Goal: Task Accomplishment & Management: Manage account settings

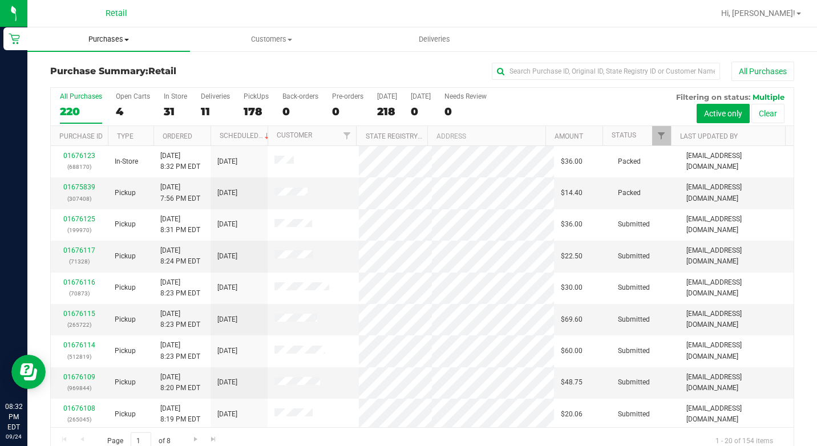
click at [104, 44] on span "Purchases" at bounding box center [108, 39] width 163 height 10
click at [109, 74] on span "Summary of purchases" at bounding box center [85, 69] width 117 height 10
drag, startPoint x: 506, startPoint y: 63, endPoint x: 513, endPoint y: 65, distance: 7.1
click at [509, 64] on input "text" at bounding box center [606, 71] width 228 height 17
paste input "560232"
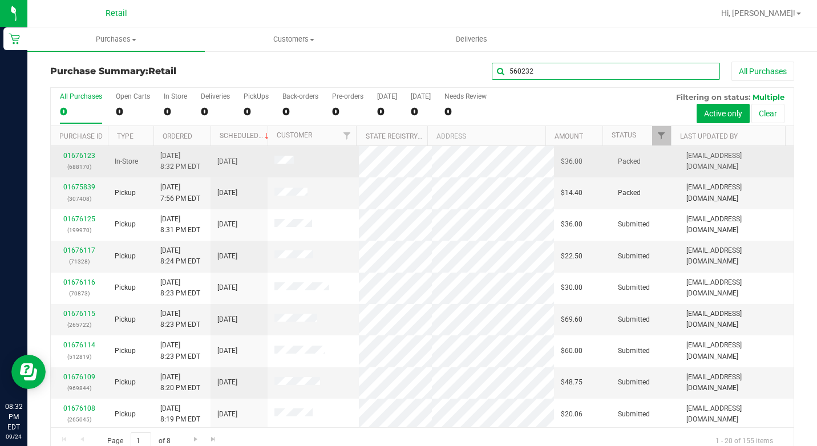
type input "560232"
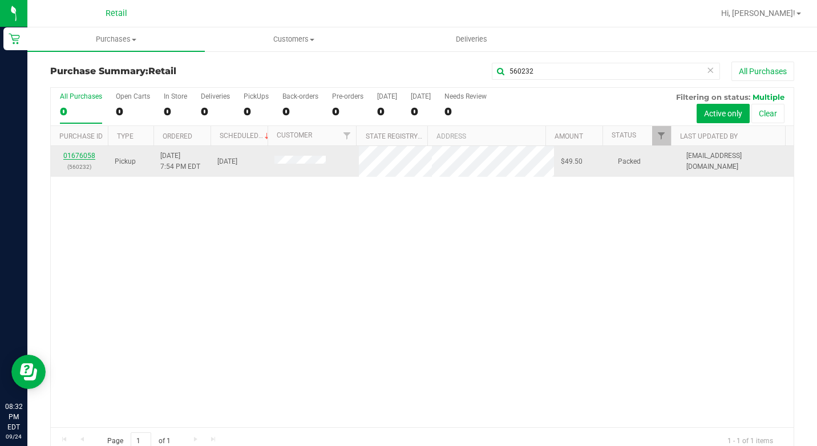
click at [87, 158] on link "01676058" at bounding box center [79, 156] width 32 height 8
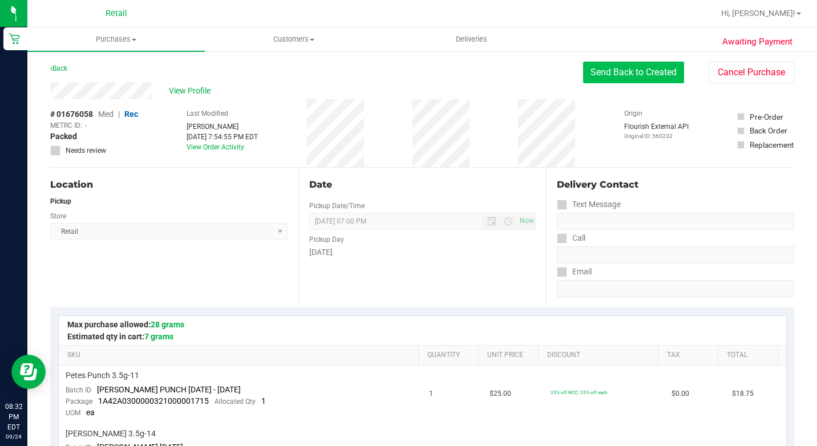
click at [651, 78] on button "Send Back to Created" at bounding box center [633, 73] width 101 height 22
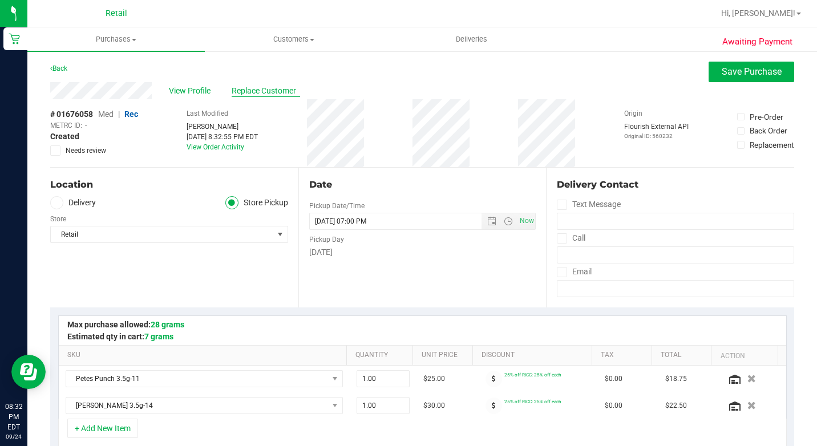
click at [243, 88] on span "Replace Customer" at bounding box center [266, 91] width 68 height 12
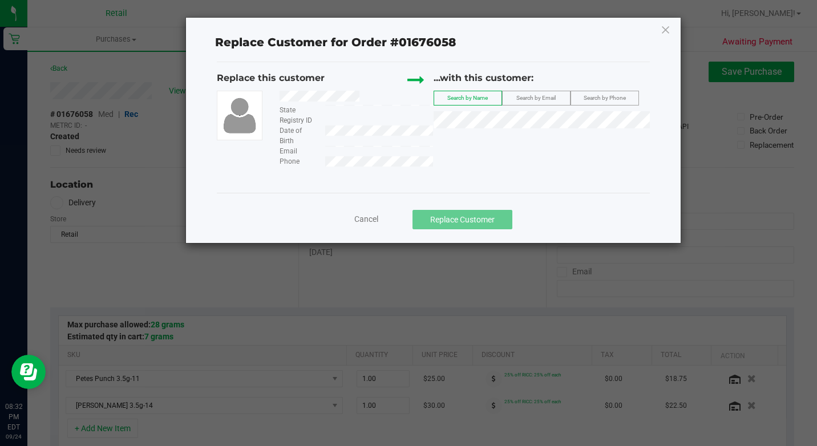
click at [475, 110] on div "...with this customer: Search by Name Search by Email Search by Phone" at bounding box center [542, 102] width 216 height 63
click at [473, 136] on span "[PERSON_NAME]" at bounding box center [471, 140] width 61 height 9
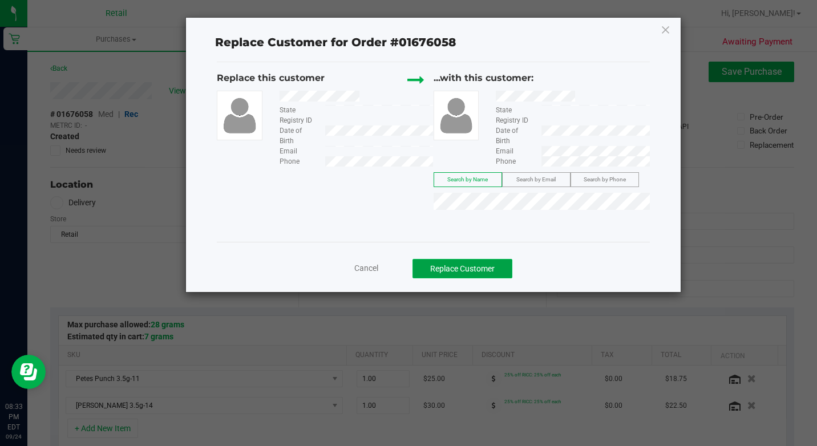
click at [457, 261] on button "Replace Customer" at bounding box center [463, 268] width 100 height 19
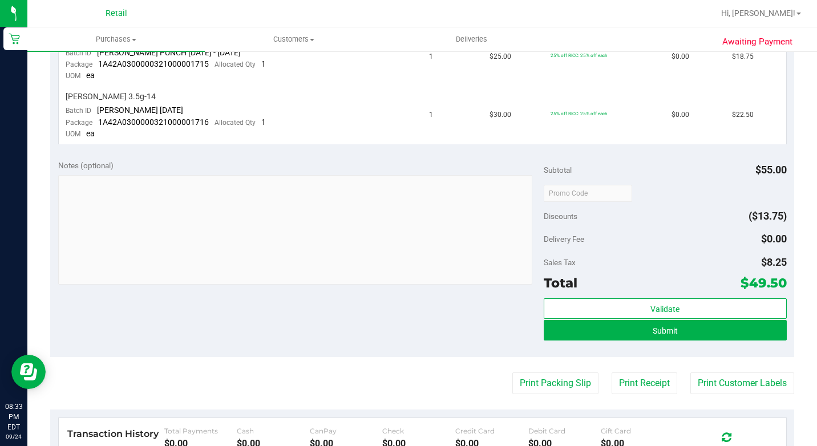
scroll to position [342, 0]
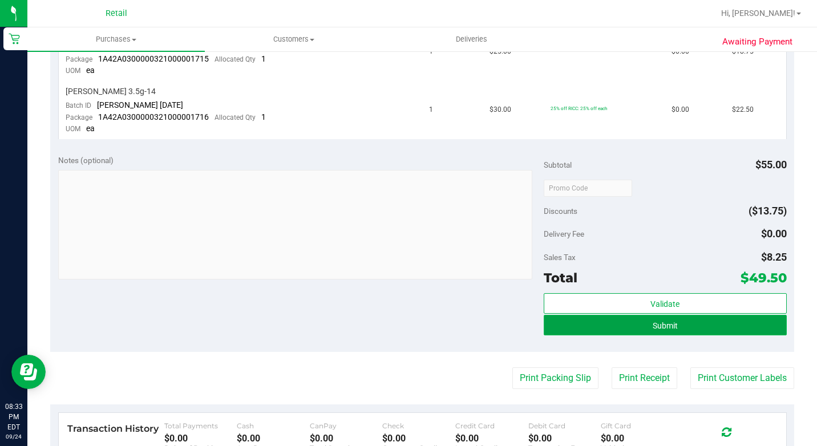
click at [687, 318] on button "Submit" at bounding box center [665, 325] width 243 height 21
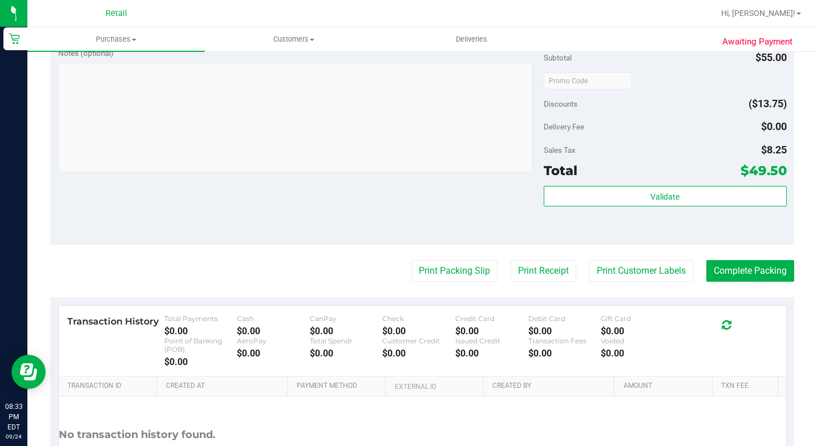
scroll to position [496, 0]
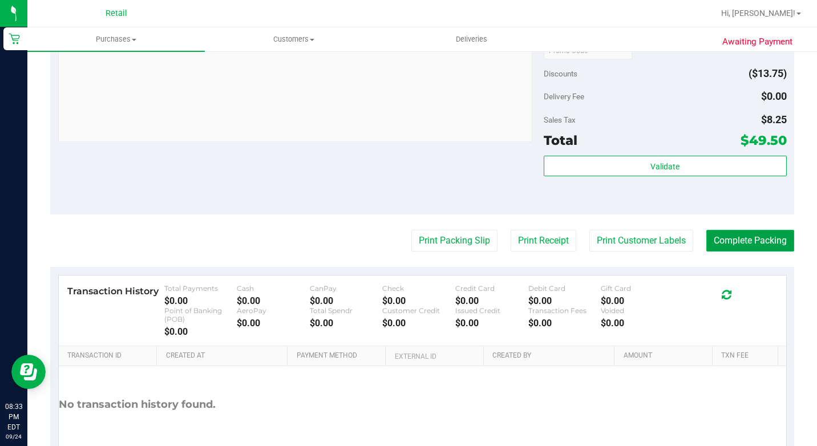
click at [746, 252] on button "Complete Packing" at bounding box center [751, 241] width 88 height 22
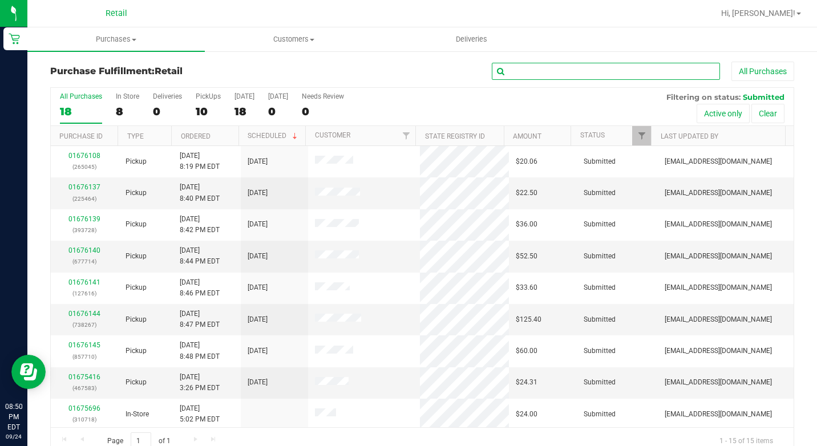
click at [539, 75] on input "text" at bounding box center [606, 71] width 228 height 17
type input "1"
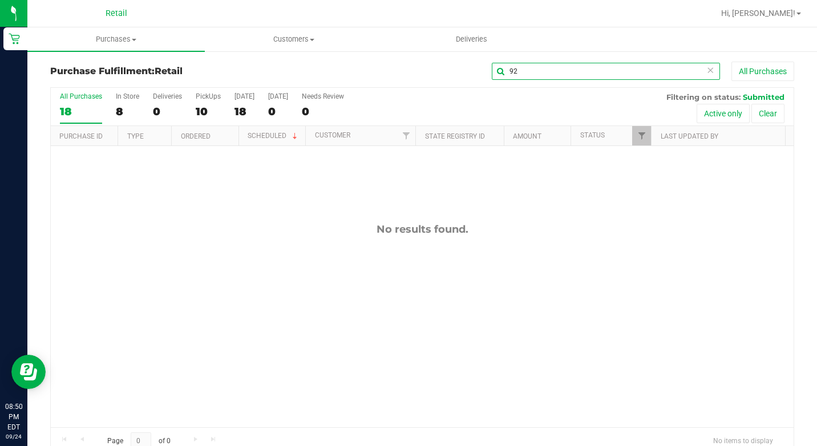
type input "9"
type input "8924"
click at [126, 41] on span "Purchases" at bounding box center [116, 39] width 178 height 10
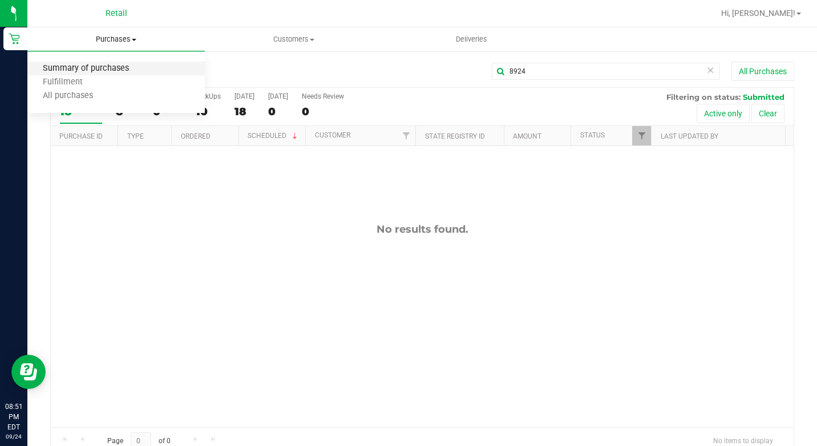
click at [111, 64] on span "Summary of purchases" at bounding box center [85, 69] width 117 height 10
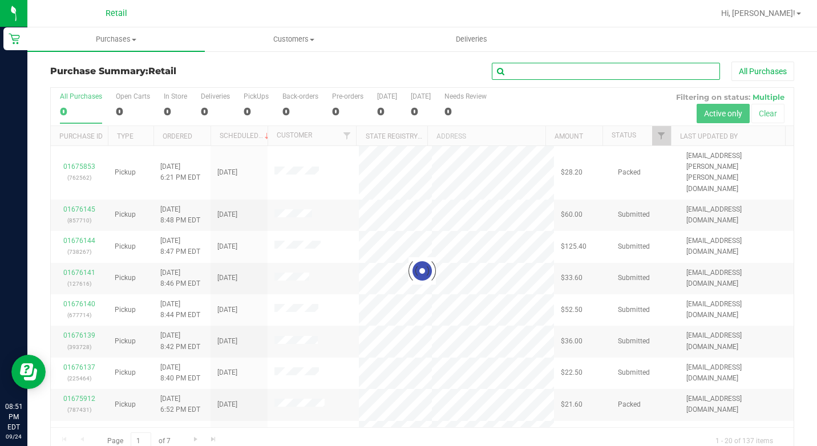
click at [540, 74] on input "text" at bounding box center [606, 71] width 228 height 17
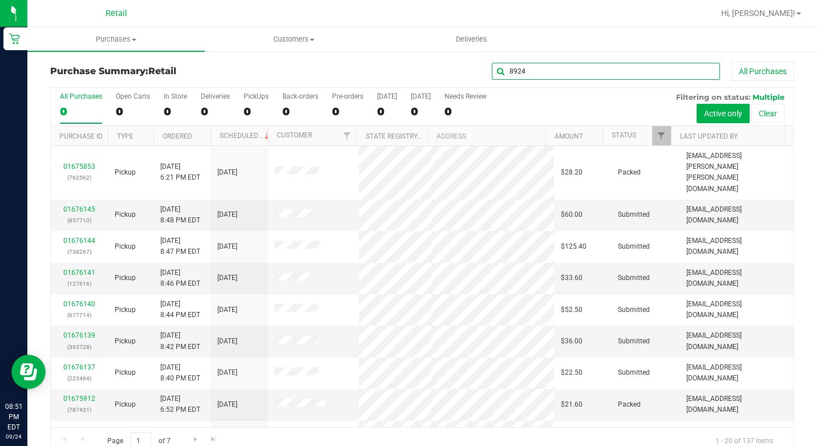
type input "8924"
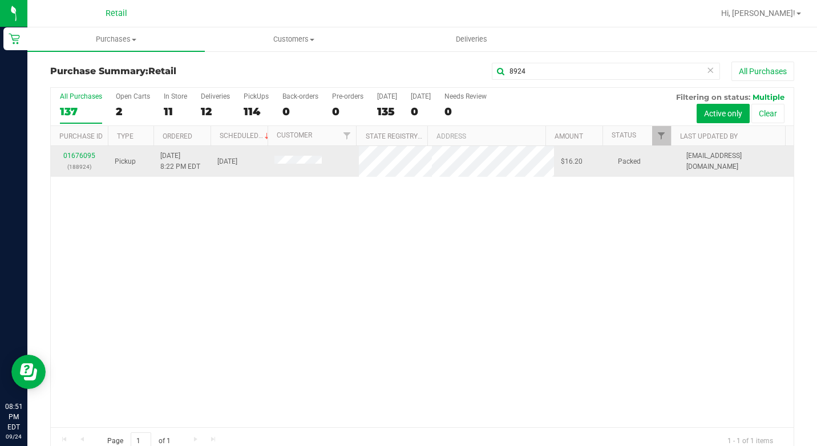
click at [76, 161] on div "01676095 (188924)" at bounding box center [79, 162] width 43 height 22
click at [76, 154] on link "01676095" at bounding box center [79, 156] width 32 height 8
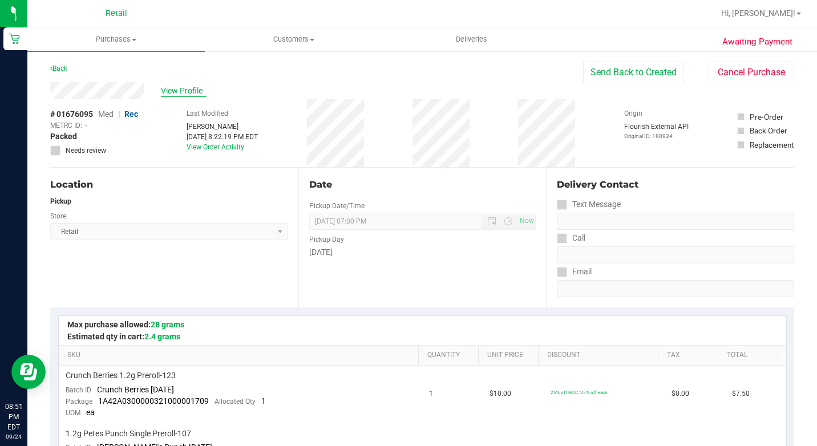
click at [189, 91] on span "View Profile" at bounding box center [184, 91] width 46 height 12
click at [634, 71] on button "Send Back to Created" at bounding box center [633, 73] width 101 height 22
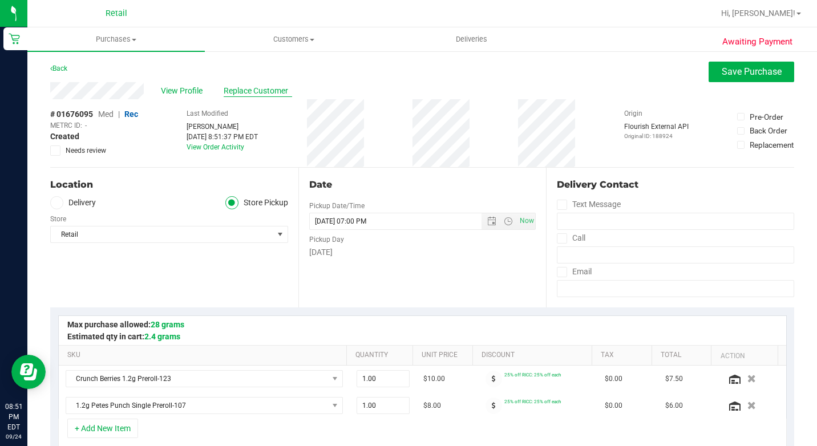
click at [268, 89] on span "Replace Customer" at bounding box center [258, 91] width 68 height 12
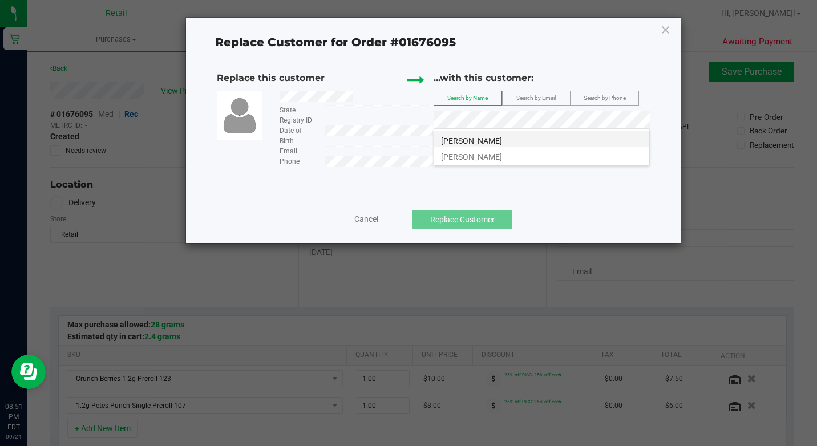
click at [490, 139] on li "[PERSON_NAME]" at bounding box center [541, 139] width 215 height 16
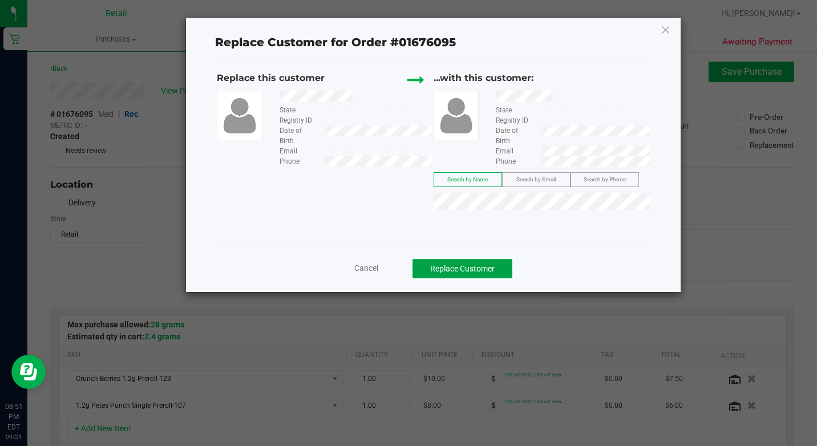
click at [485, 265] on button "Replace Customer" at bounding box center [463, 268] width 100 height 19
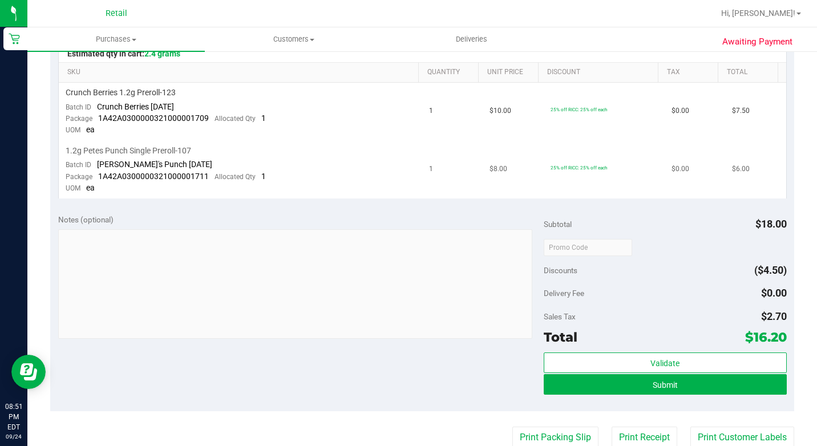
scroll to position [342, 0]
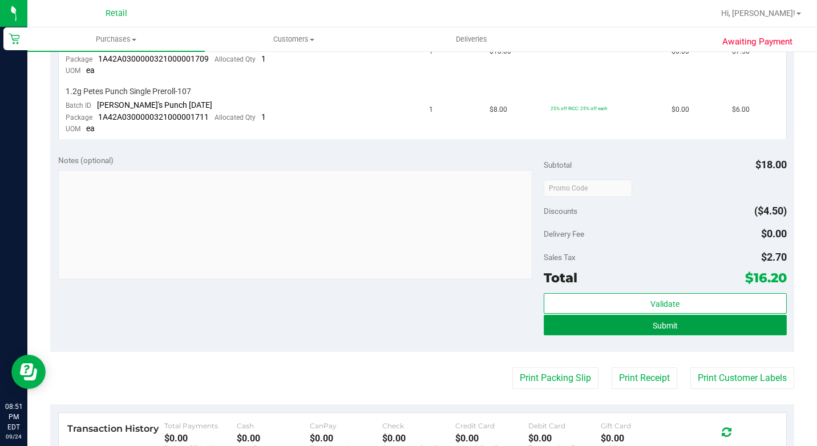
click at [654, 323] on span "Submit" at bounding box center [665, 325] width 25 height 9
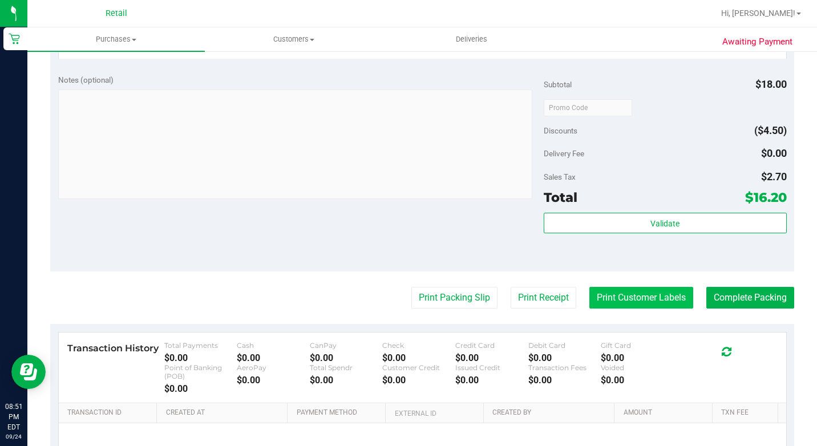
scroll to position [496, 0]
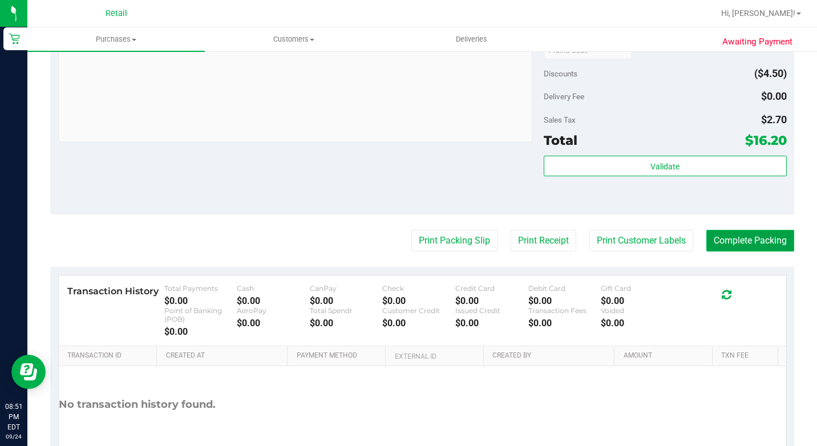
click at [720, 252] on button "Complete Packing" at bounding box center [751, 241] width 88 height 22
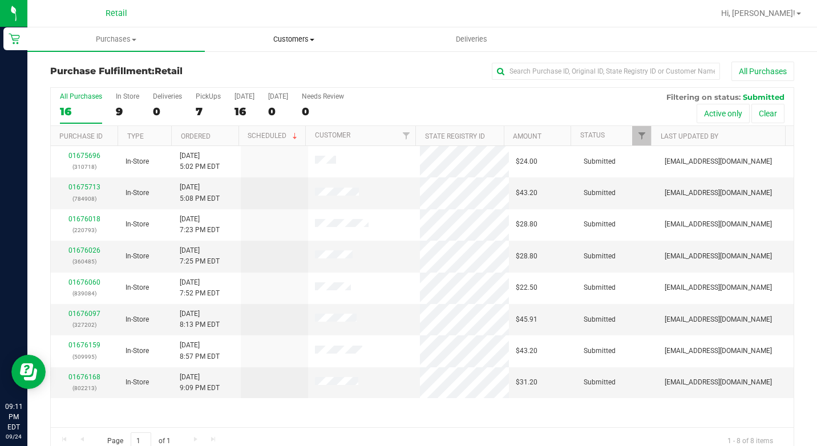
click at [333, 39] on span "Customers" at bounding box center [293, 39] width 176 height 10
click at [275, 73] on span "All customers" at bounding box center [246, 69] width 82 height 10
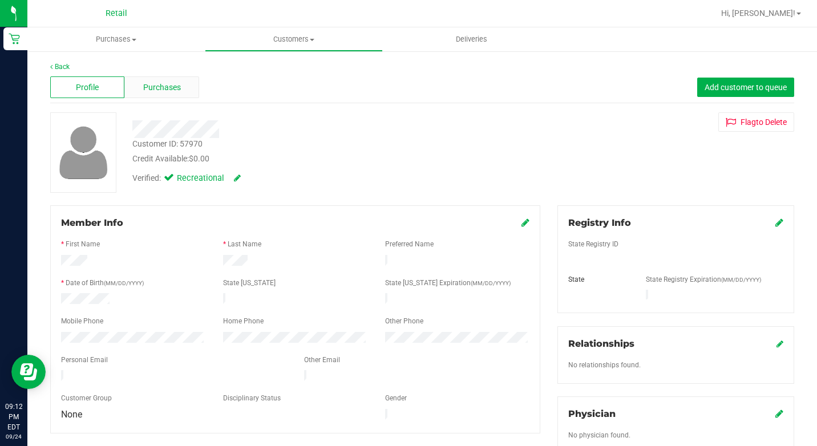
click at [163, 93] on span "Purchases" at bounding box center [162, 88] width 38 height 12
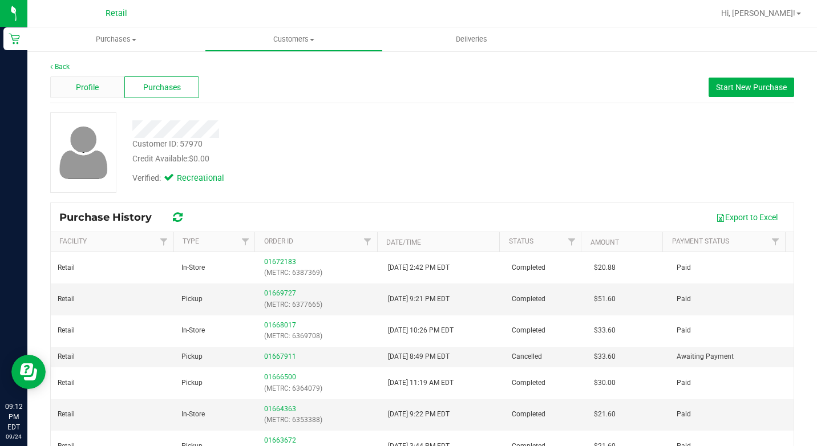
click at [83, 87] on span "Profile" at bounding box center [87, 88] width 23 height 12
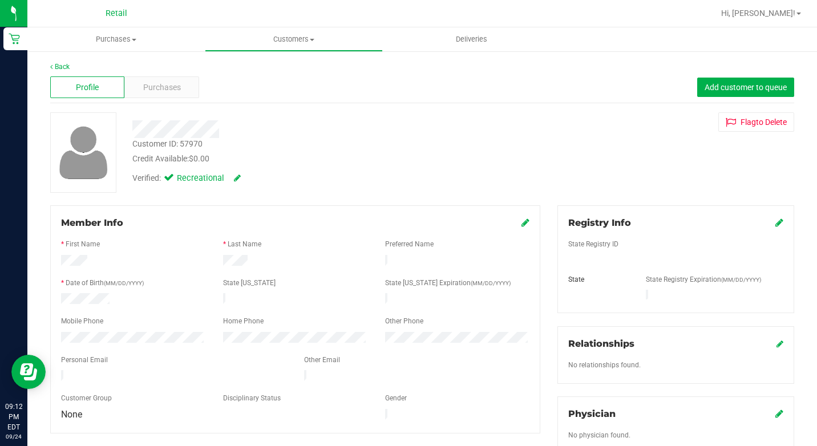
click at [66, 71] on div "Back" at bounding box center [422, 67] width 744 height 10
click at [307, 49] on uib-tab-heading "Customers All customers Add a new customer All physicians" at bounding box center [293, 39] width 176 height 23
click at [271, 69] on span "All customers" at bounding box center [246, 69] width 82 height 10
click at [163, 84] on span "Purchases" at bounding box center [162, 88] width 38 height 12
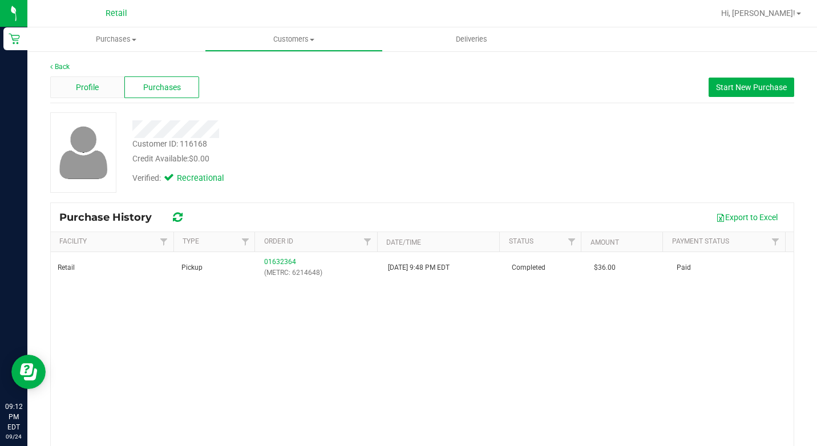
click at [102, 91] on div "Profile" at bounding box center [87, 87] width 74 height 22
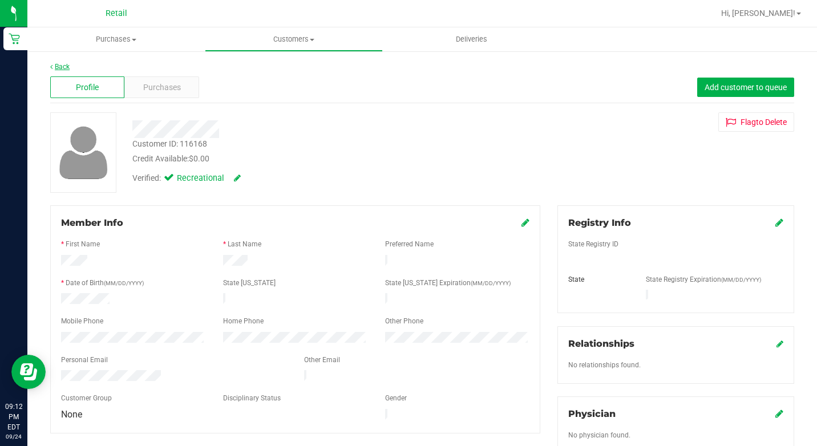
click at [60, 63] on link "Back" at bounding box center [59, 67] width 19 height 8
